Goal: Check status: Check status

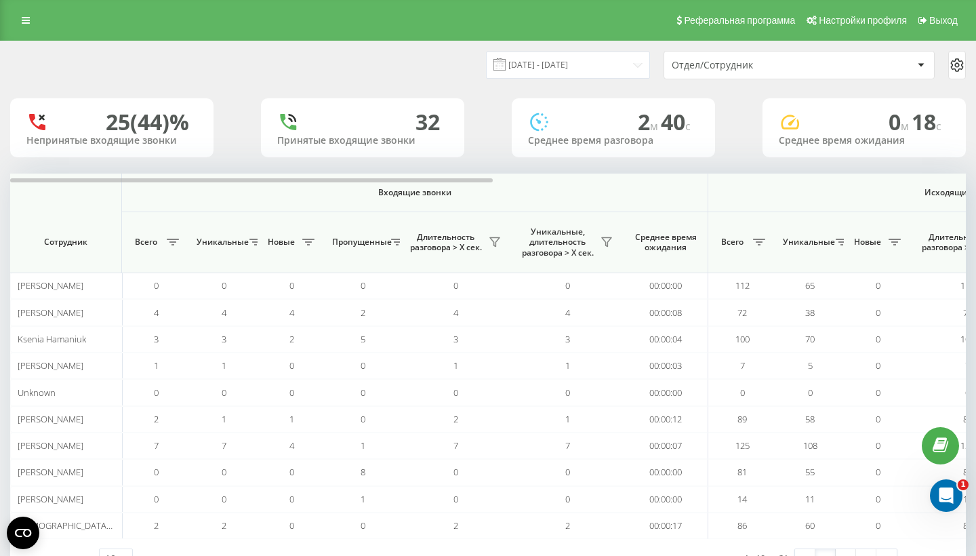
click at [731, 79] on div "Отдел/Сотрудник" at bounding box center [799, 65] width 270 height 27
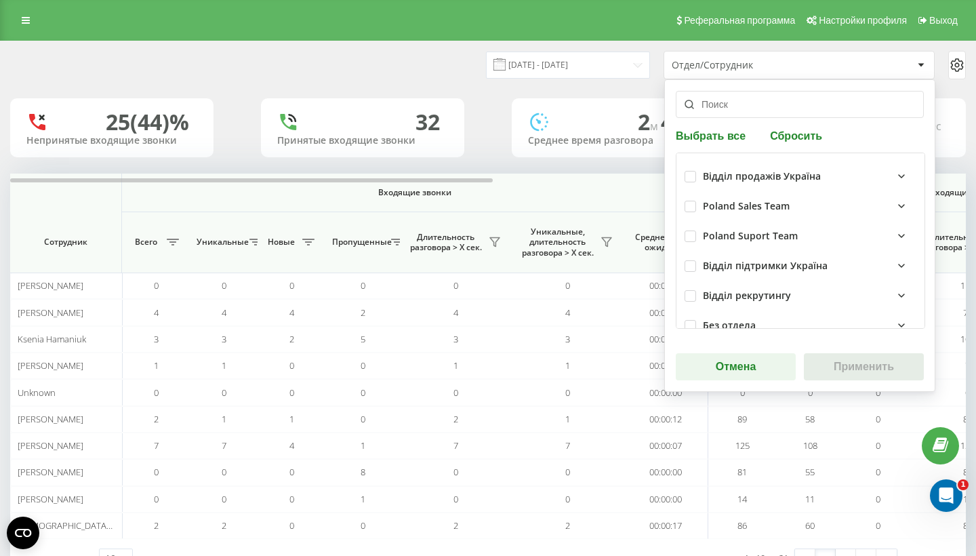
click at [711, 118] on input "text" at bounding box center [800, 104] width 248 height 27
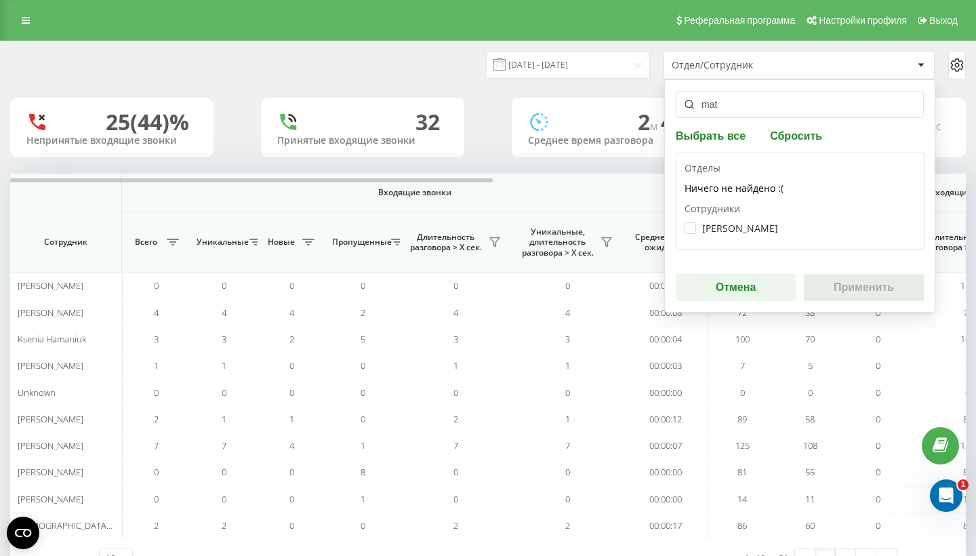
type input "mat"
click at [733, 241] on div "[PERSON_NAME]" at bounding box center [801, 228] width 232 height 25
click at [742, 241] on div "[PERSON_NAME]" at bounding box center [801, 228] width 232 height 25
click at [742, 234] on label "[PERSON_NAME]" at bounding box center [732, 228] width 94 height 12
checkbox input "true"
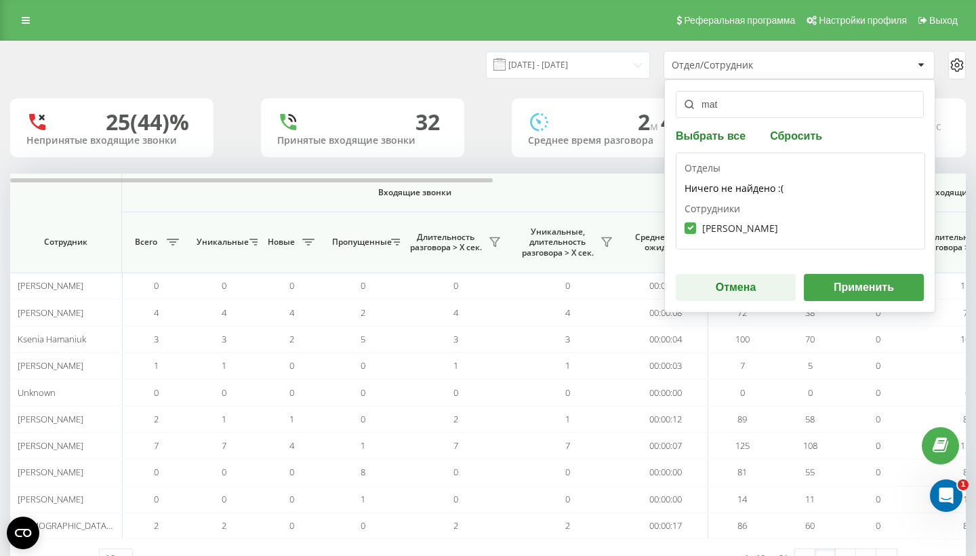
click at [866, 301] on button "Применить" at bounding box center [864, 287] width 120 height 27
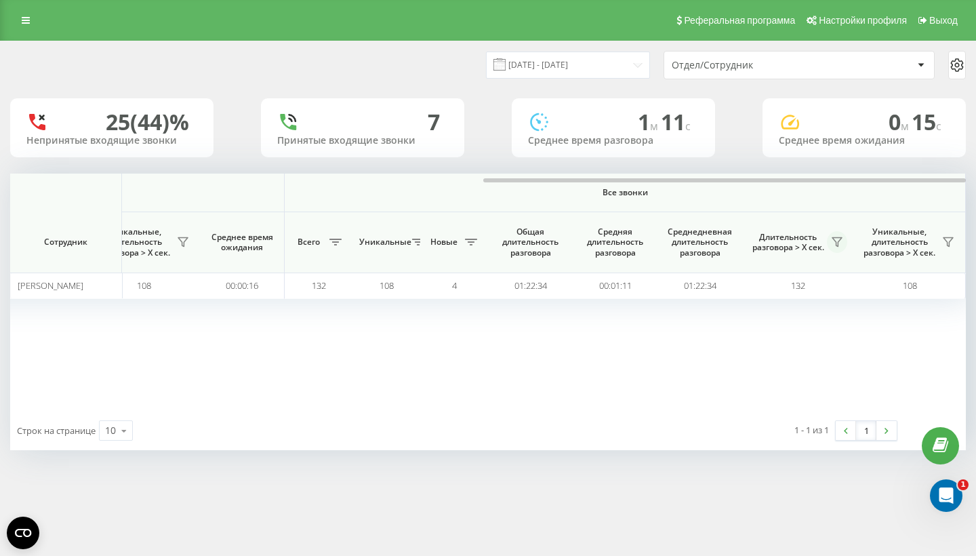
click at [840, 247] on icon at bounding box center [837, 242] width 11 height 11
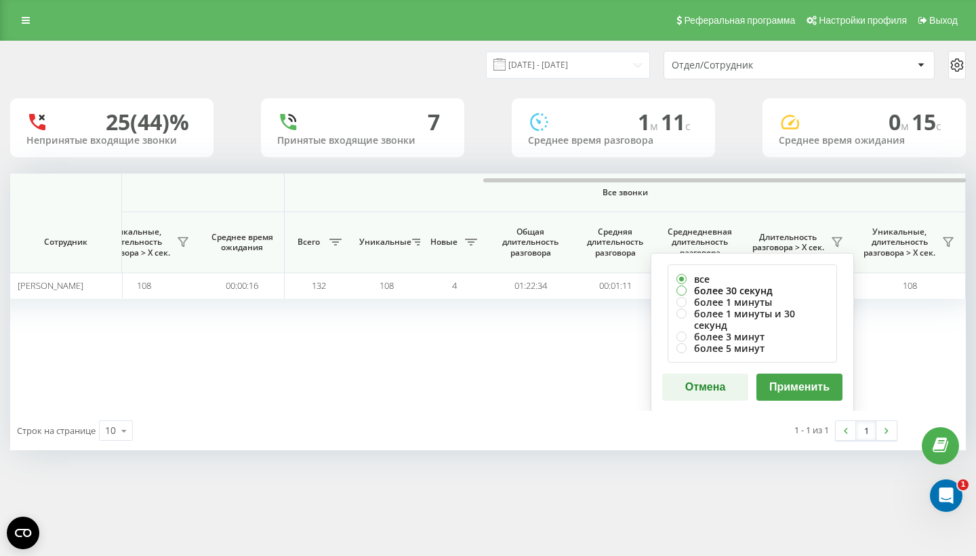
click at [751, 296] on label "более 30 секунд" at bounding box center [752, 291] width 152 height 12
radio input "true"
click at [798, 385] on button "Применить" at bounding box center [799, 386] width 86 height 27
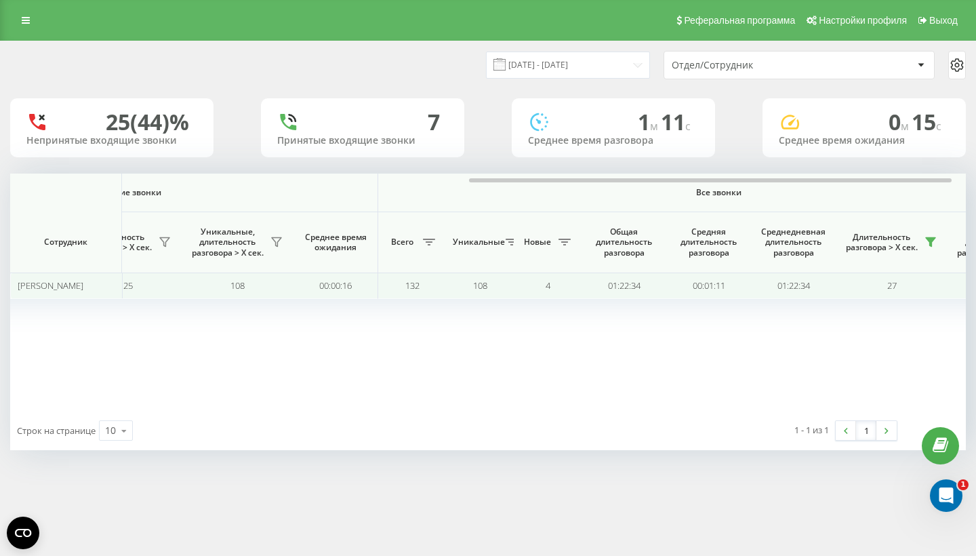
scroll to position [0, 864]
